Goal: Task Accomplishment & Management: Manage account settings

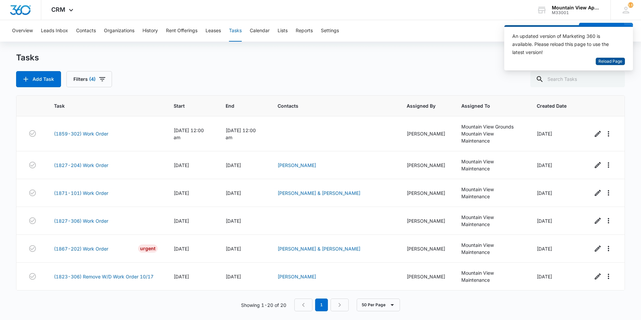
click at [620, 63] on span "Reload Page" at bounding box center [611, 61] width 24 height 6
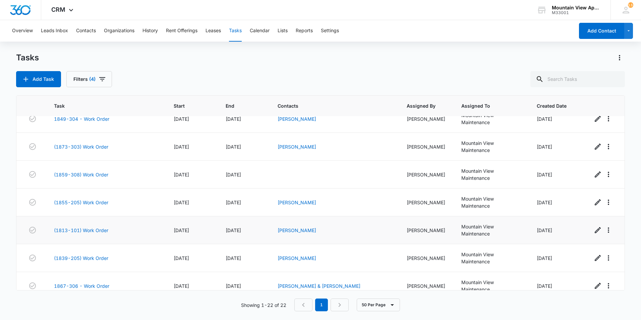
scroll to position [445, 0]
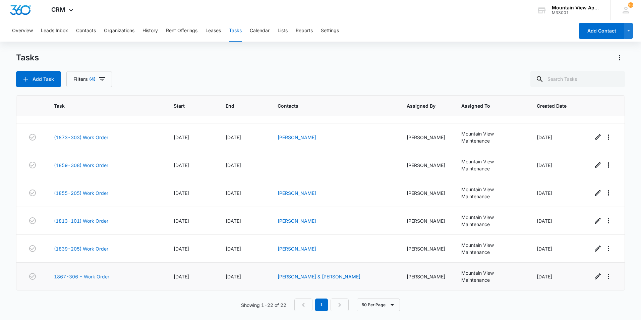
click at [97, 278] on link "1867-306 - Work Order" at bounding box center [81, 276] width 55 height 7
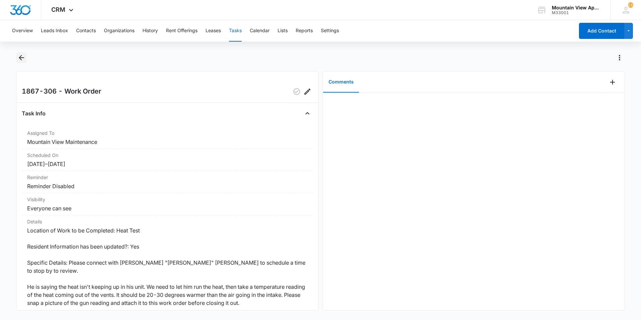
click at [21, 57] on icon "Back" at bounding box center [21, 57] width 5 height 5
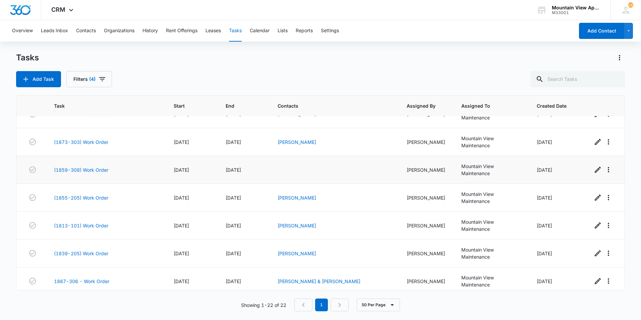
scroll to position [445, 0]
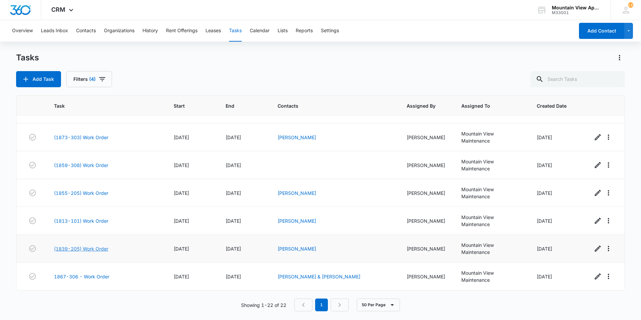
click at [91, 248] on link "(1839-205) Work Order" at bounding box center [81, 248] width 54 height 7
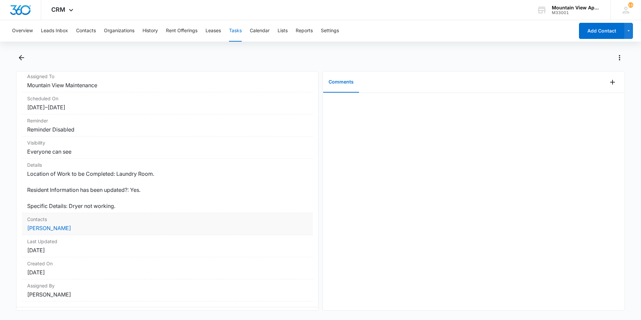
scroll to position [67, 0]
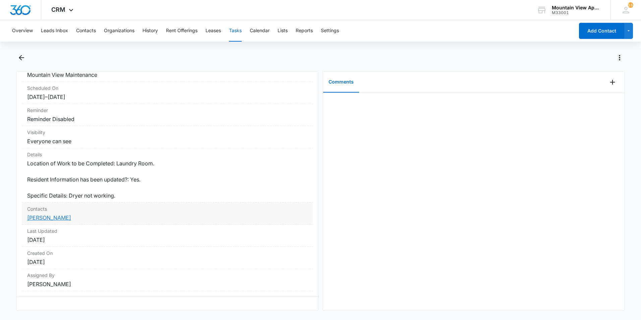
click at [60, 218] on link "[PERSON_NAME]" at bounding box center [49, 217] width 44 height 7
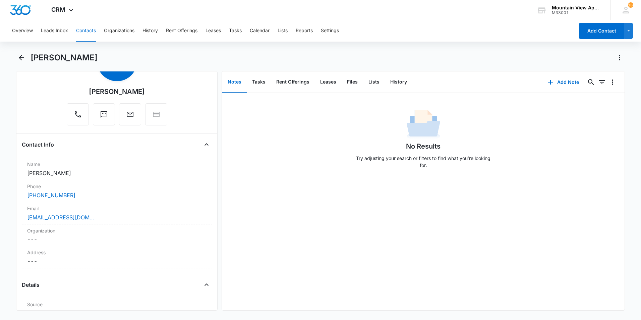
scroll to position [34, 0]
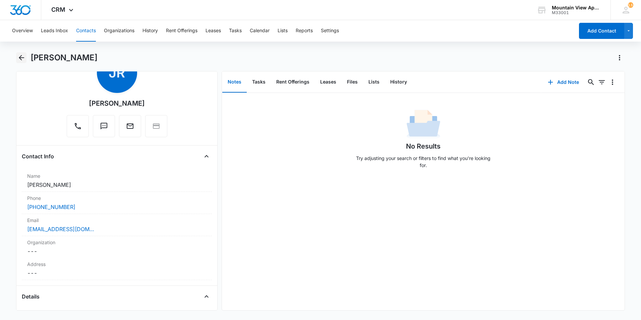
click at [22, 57] on icon "Back" at bounding box center [21, 57] width 5 height 5
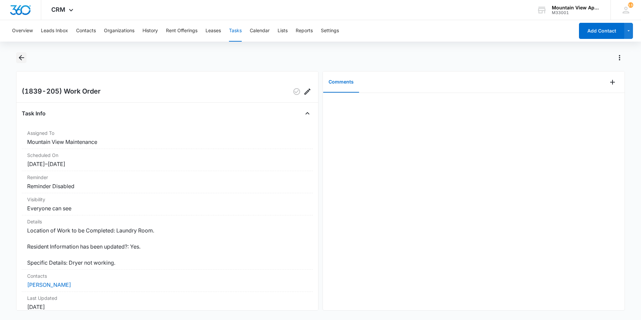
click at [22, 58] on icon "Back" at bounding box center [21, 57] width 5 height 5
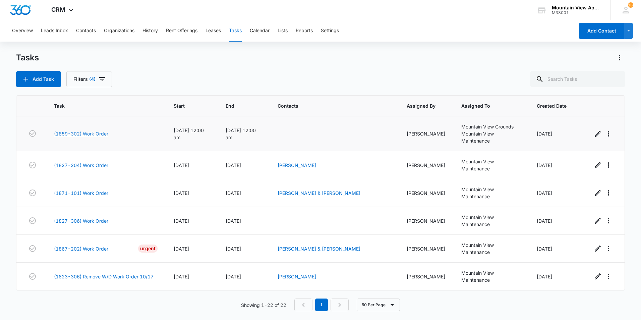
click at [96, 133] on link "(1859-302) Work Order" at bounding box center [81, 133] width 54 height 7
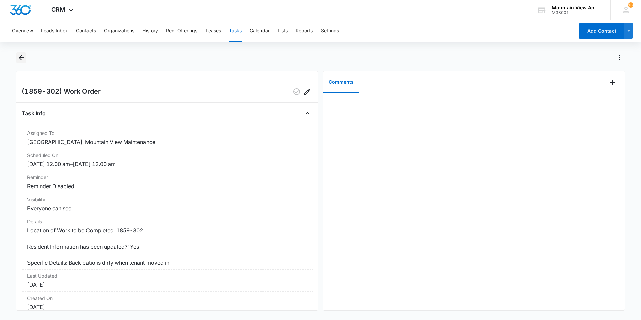
click at [19, 58] on icon "Back" at bounding box center [21, 57] width 5 height 5
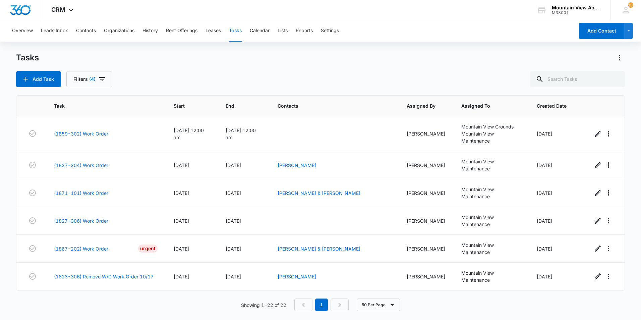
click at [215, 89] on div "Tasks Add Task Filters (4) Task Start End Contacts Assigned By Assigned To Crea…" at bounding box center [320, 185] width 609 height 267
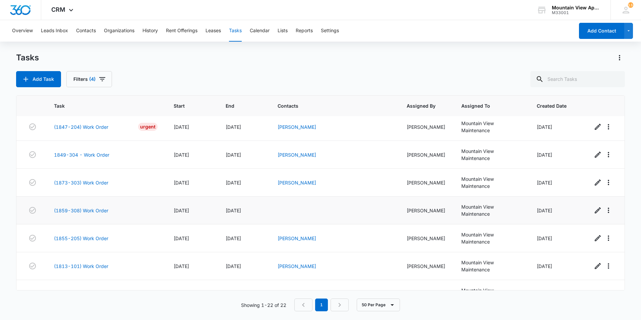
scroll to position [445, 0]
